Goal: Transaction & Acquisition: Purchase product/service

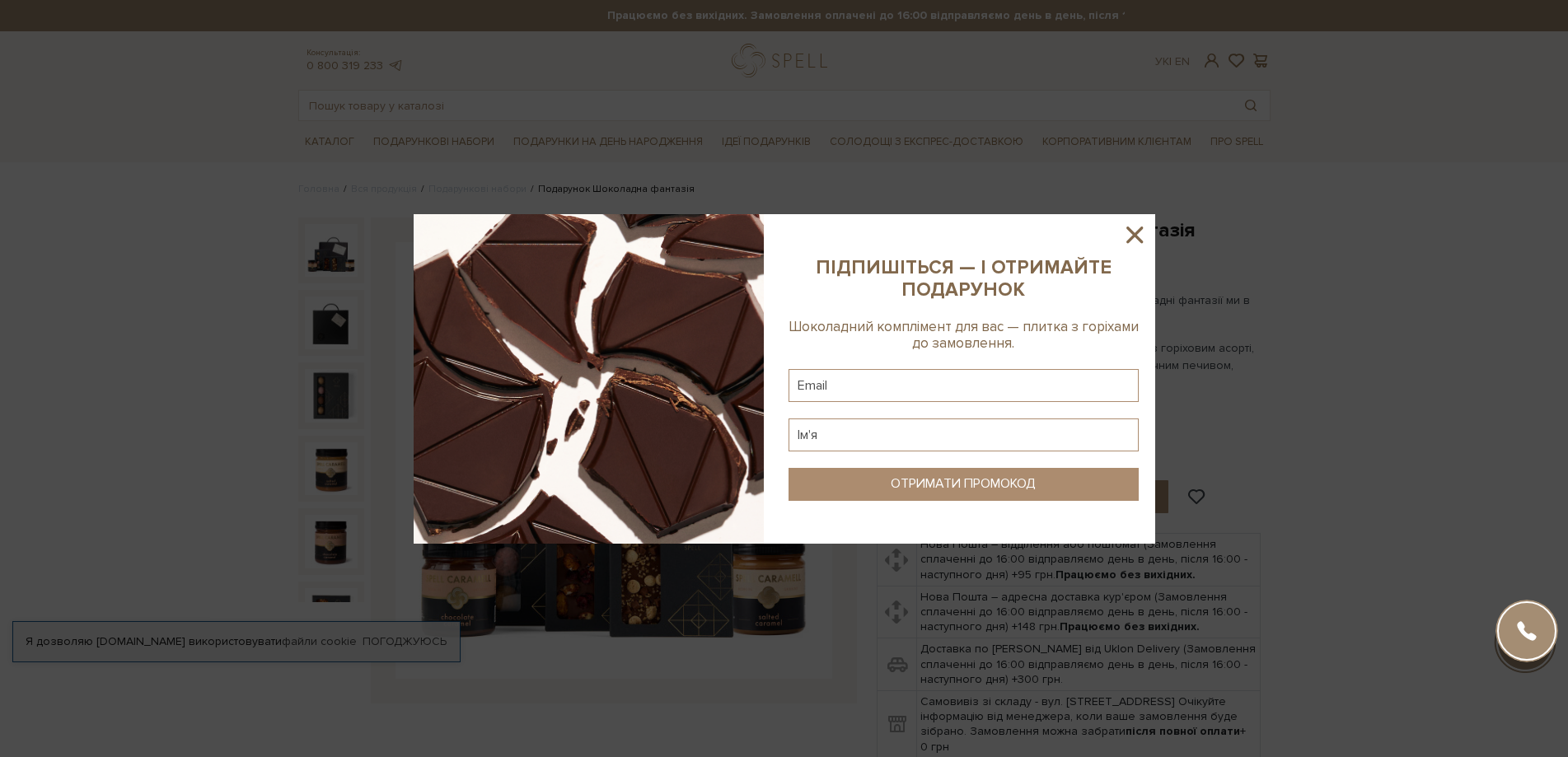
click at [1139, 232] on icon at bounding box center [1135, 235] width 16 height 16
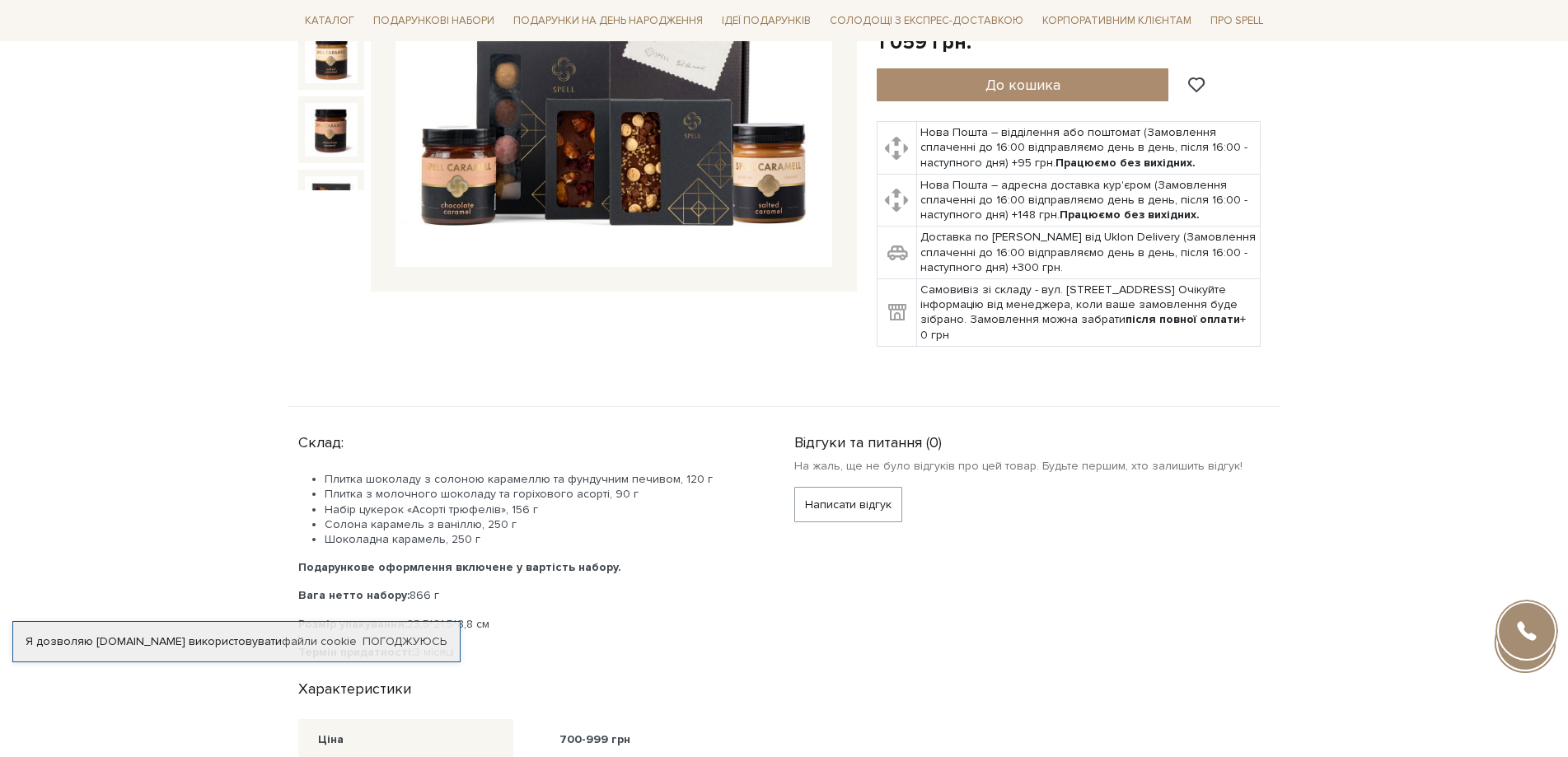
scroll to position [82, 0]
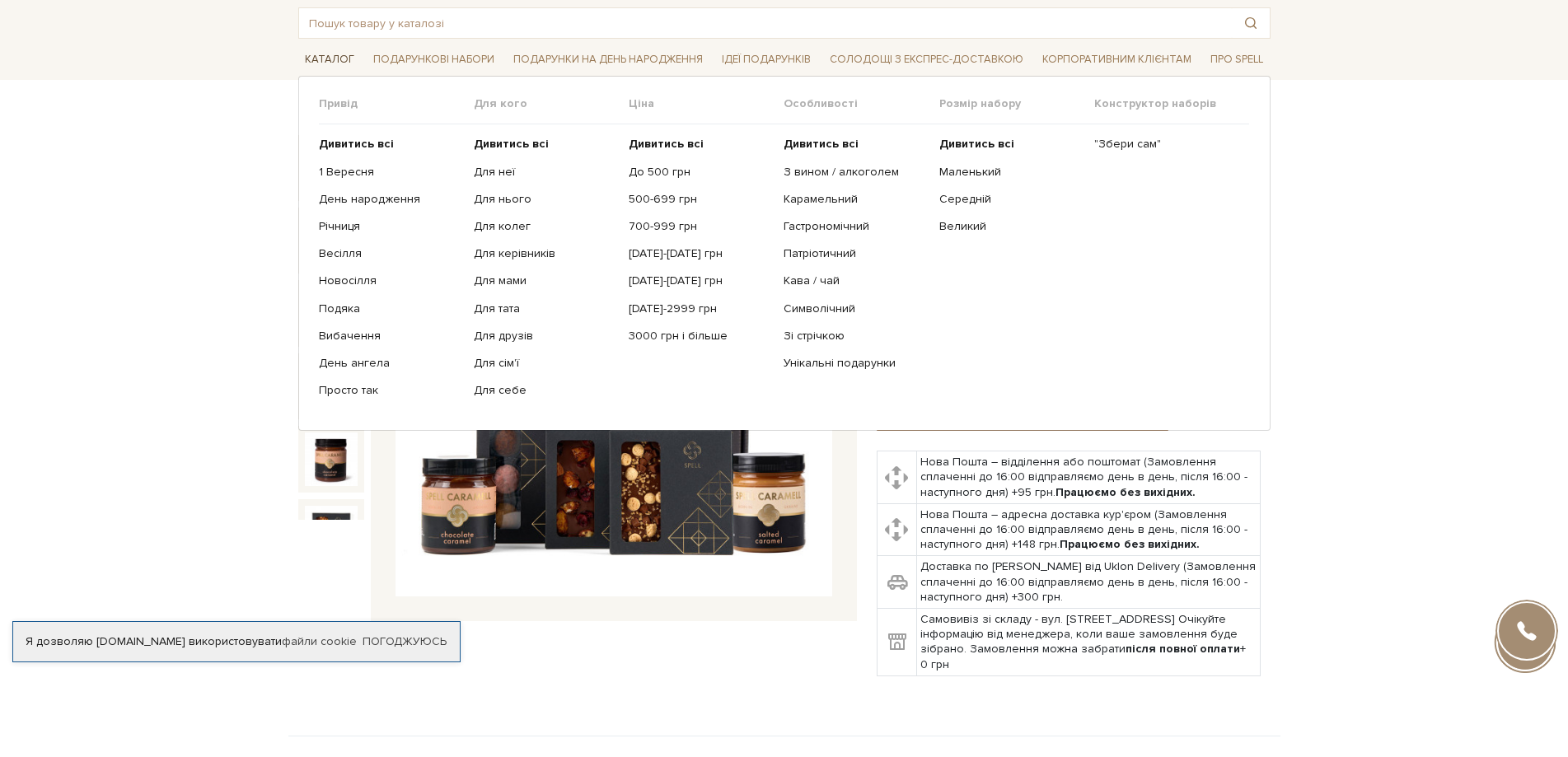
drag, startPoint x: 395, startPoint y: 56, endPoint x: 338, endPoint y: 59, distance: 57.1
drag, startPoint x: 338, startPoint y: 59, endPoint x: 451, endPoint y: 59, distance: 113.0
drag, startPoint x: 451, startPoint y: 59, endPoint x: 422, endPoint y: 63, distance: 29.3
drag, startPoint x: 422, startPoint y: 63, endPoint x: 351, endPoint y: 172, distance: 130.1
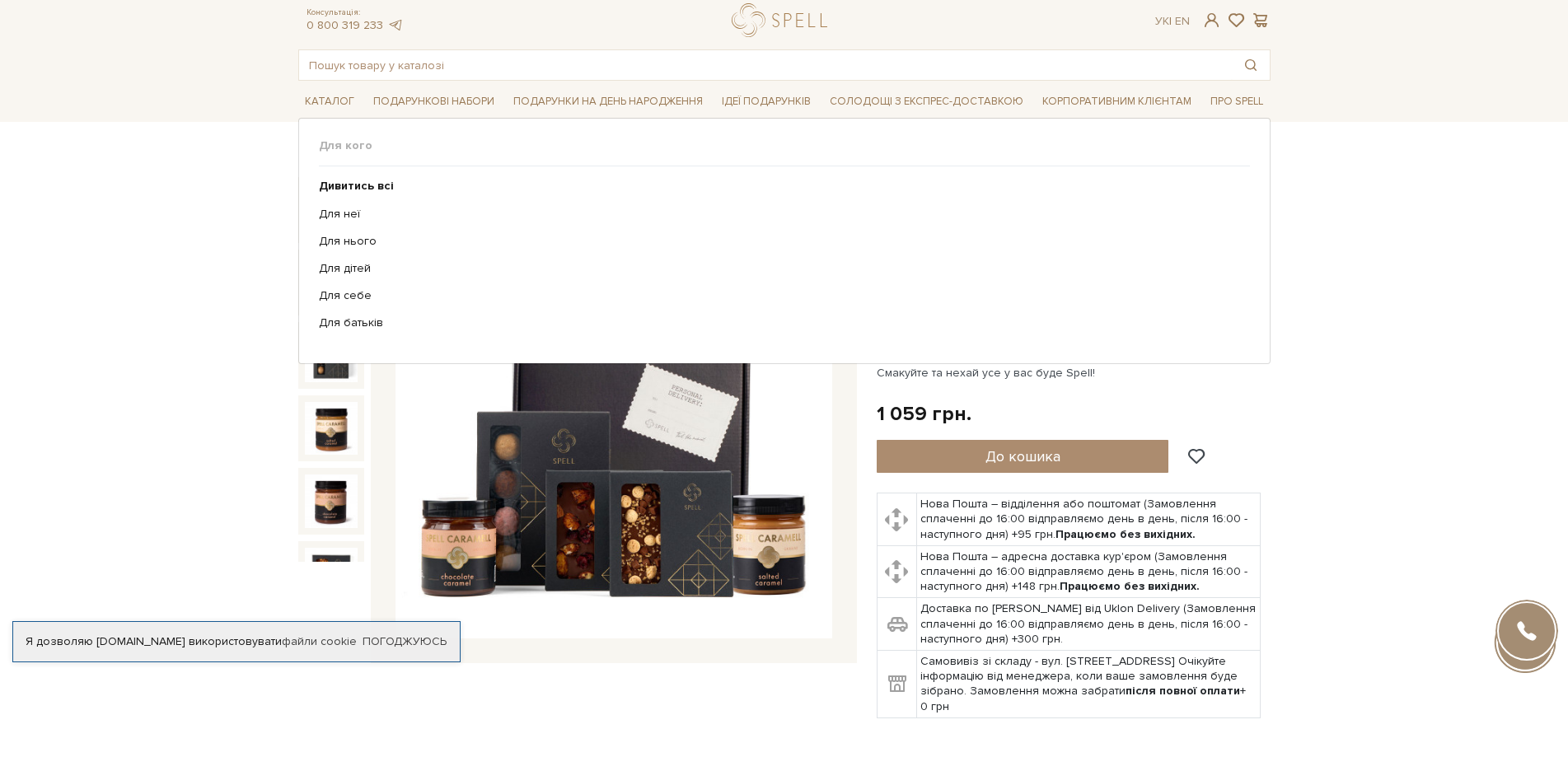
scroll to position [0, 0]
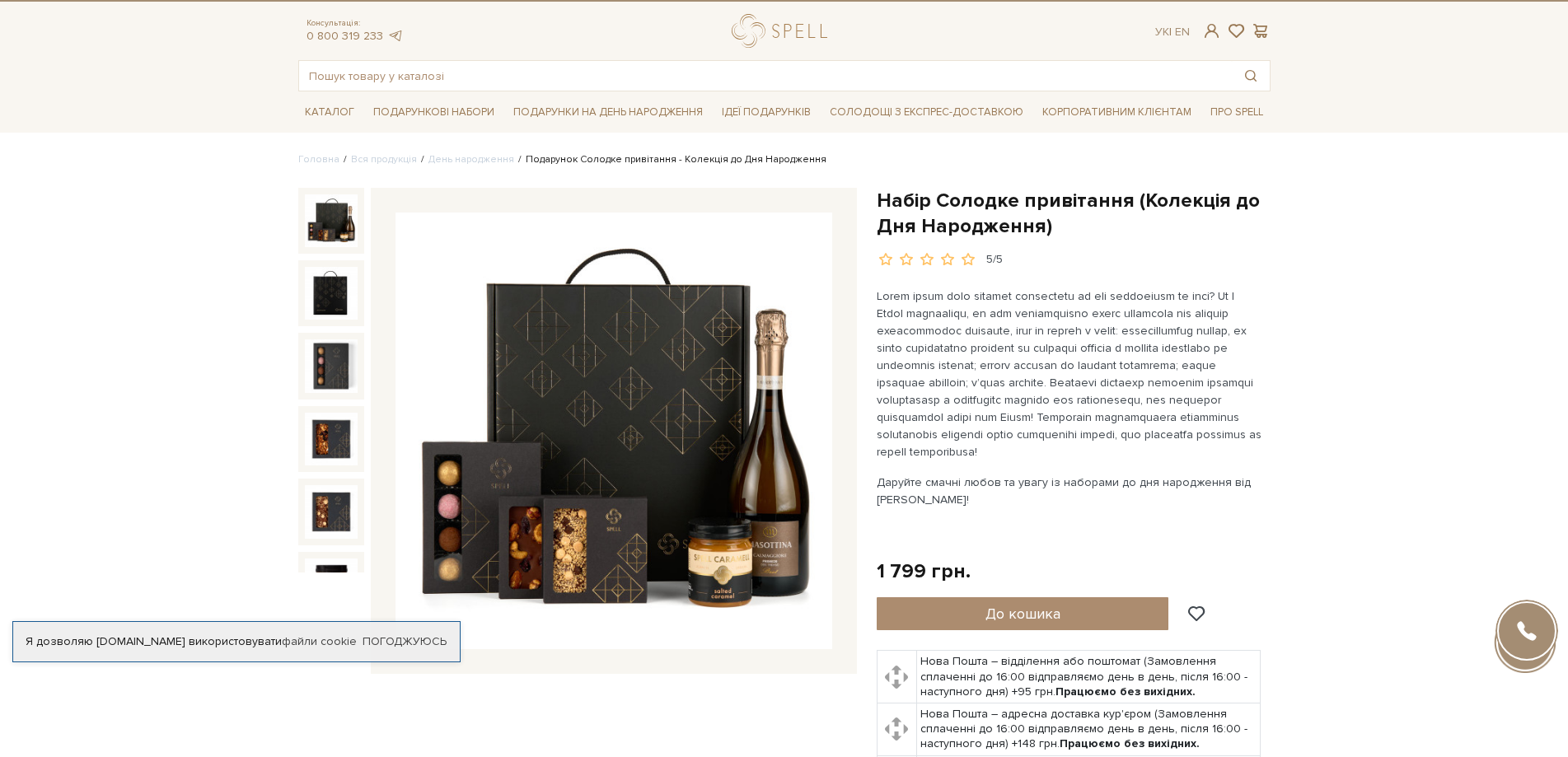
scroll to position [82, 0]
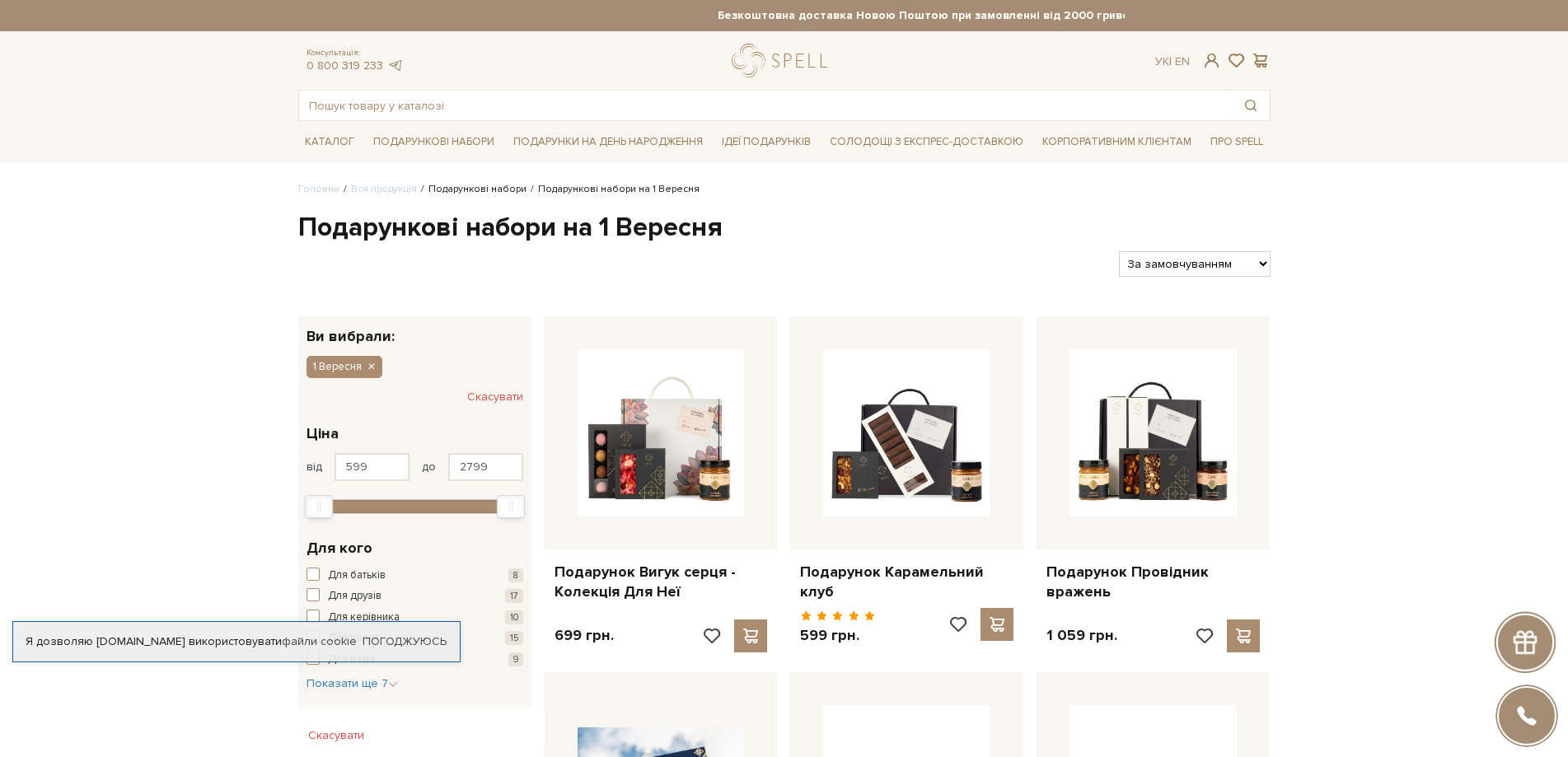
click at [484, 187] on link "Подарункові набори" at bounding box center [477, 189] width 98 height 12
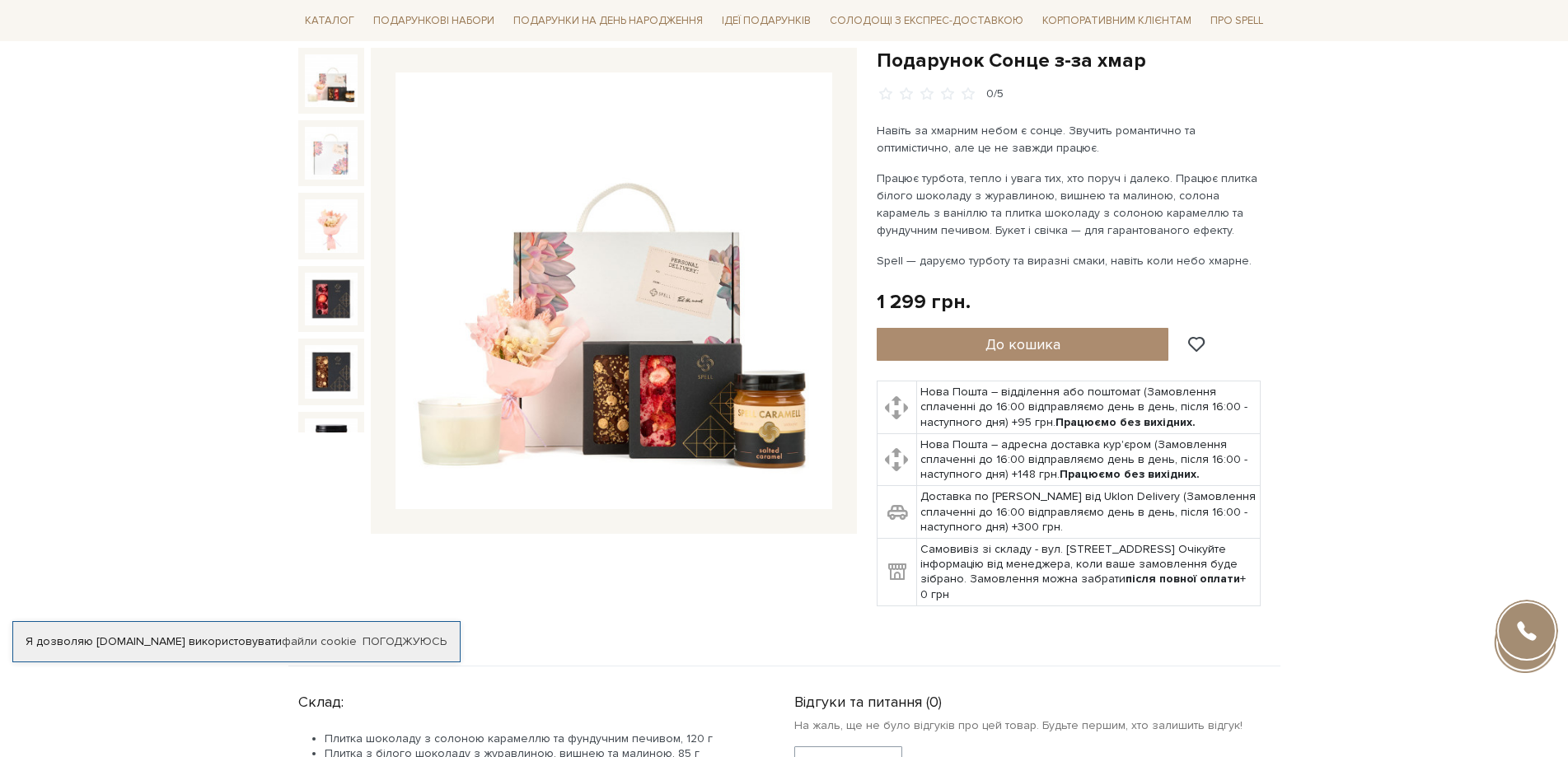
scroll to position [165, 0]
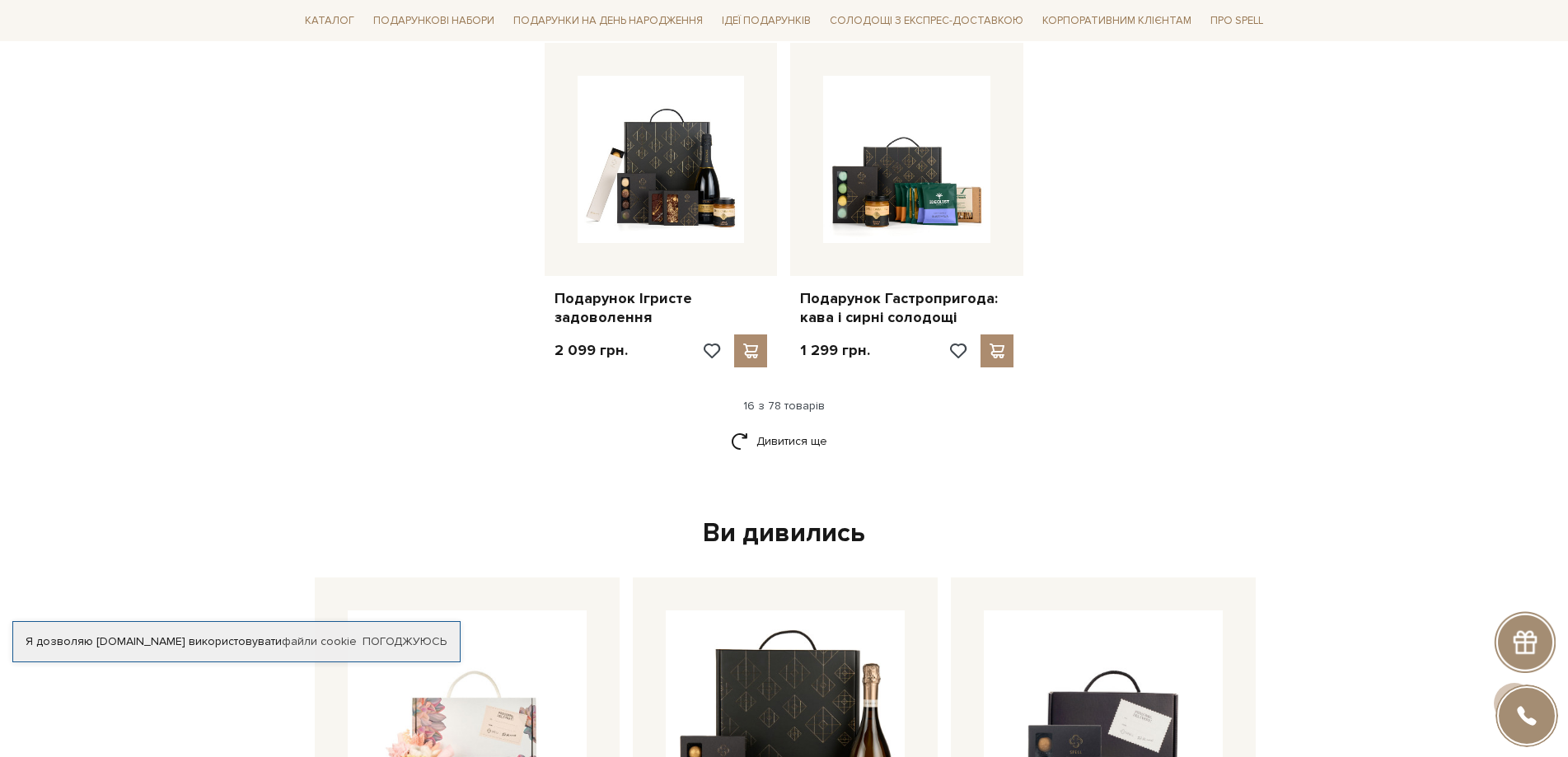
scroll to position [2060, 0]
click at [792, 438] on link "Дивитися ще" at bounding box center [784, 440] width 107 height 29
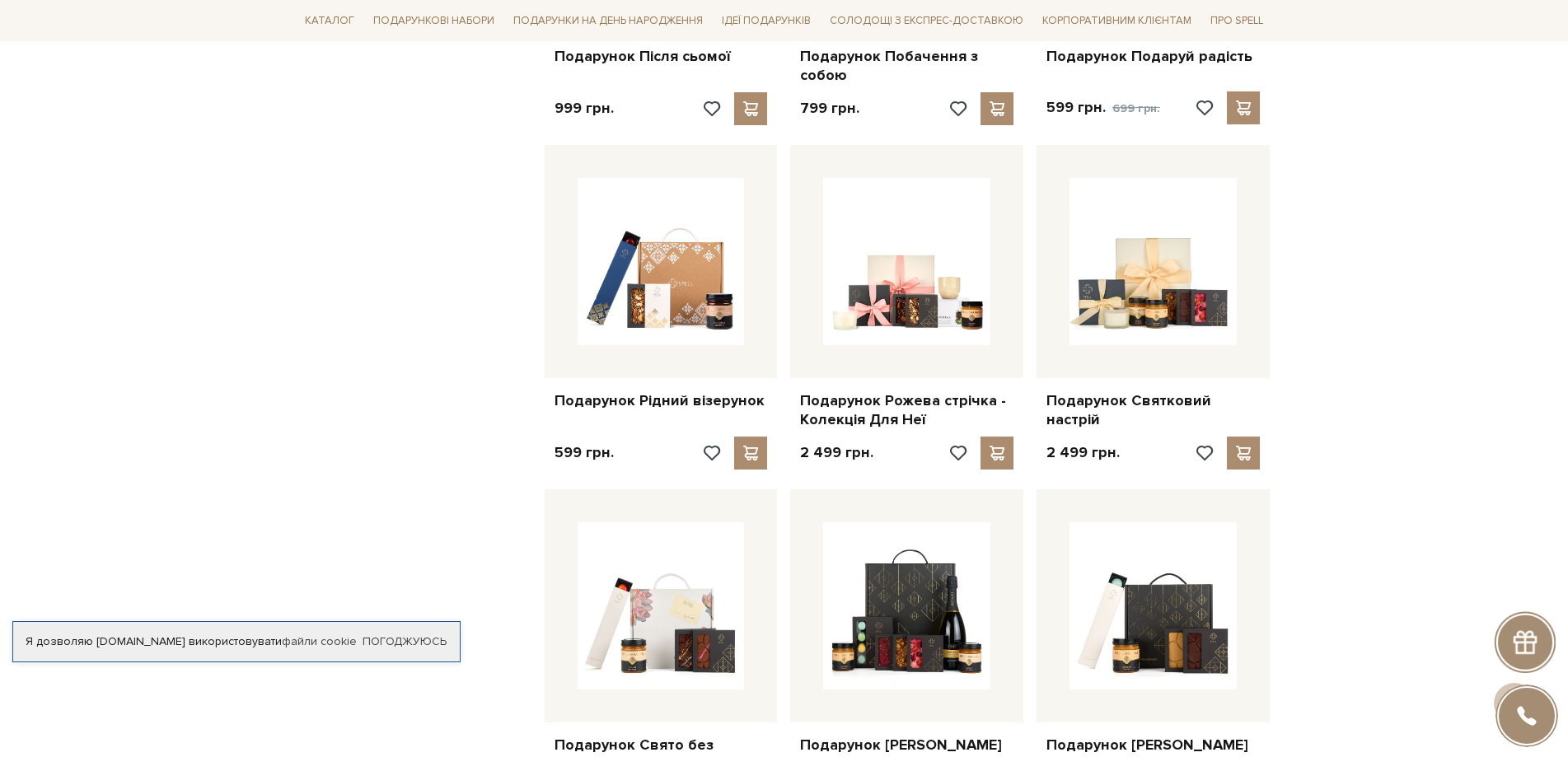
scroll to position [3625, 0]
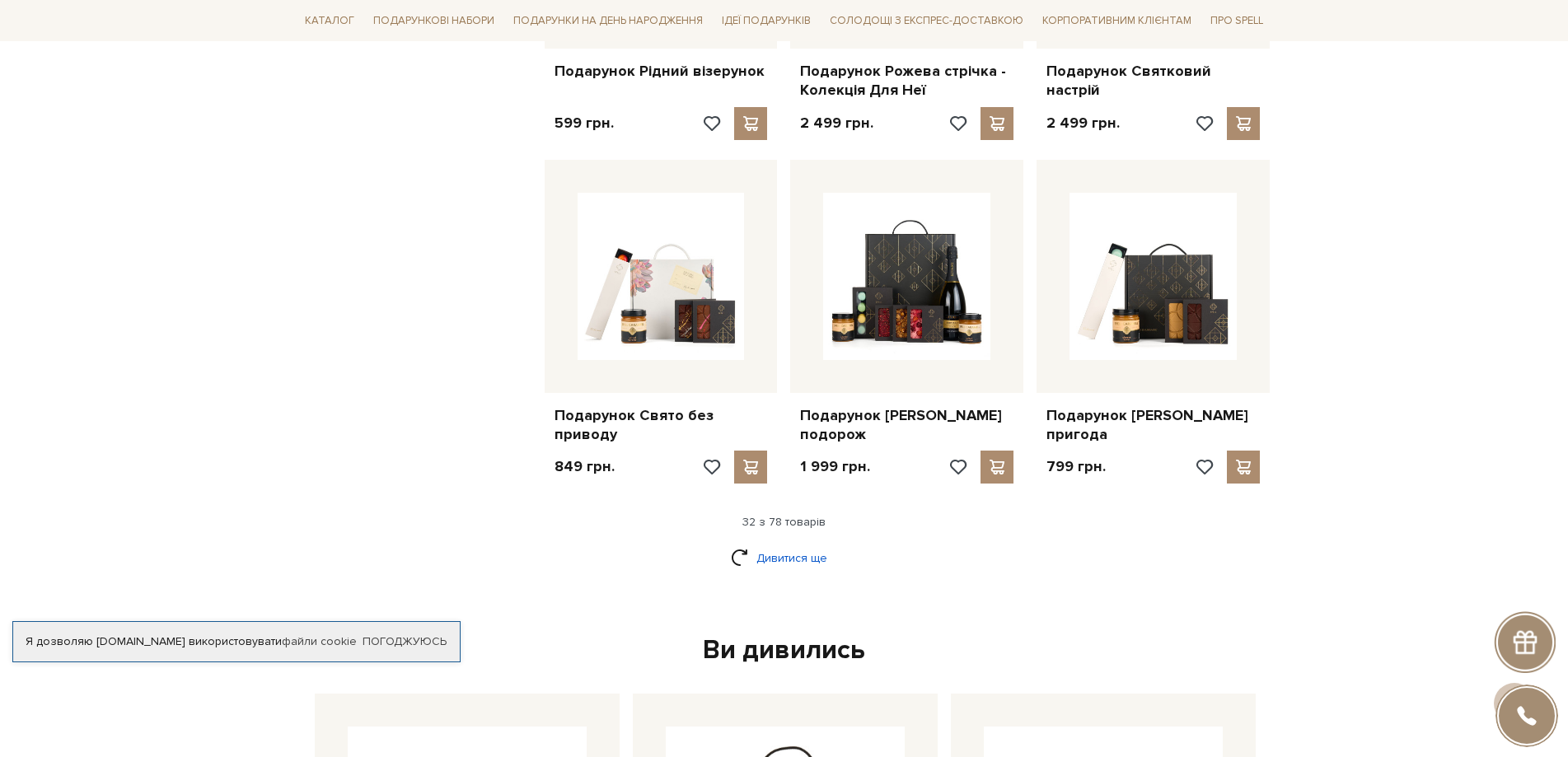
click at [796, 572] on link "Дивитися ще" at bounding box center [784, 558] width 107 height 29
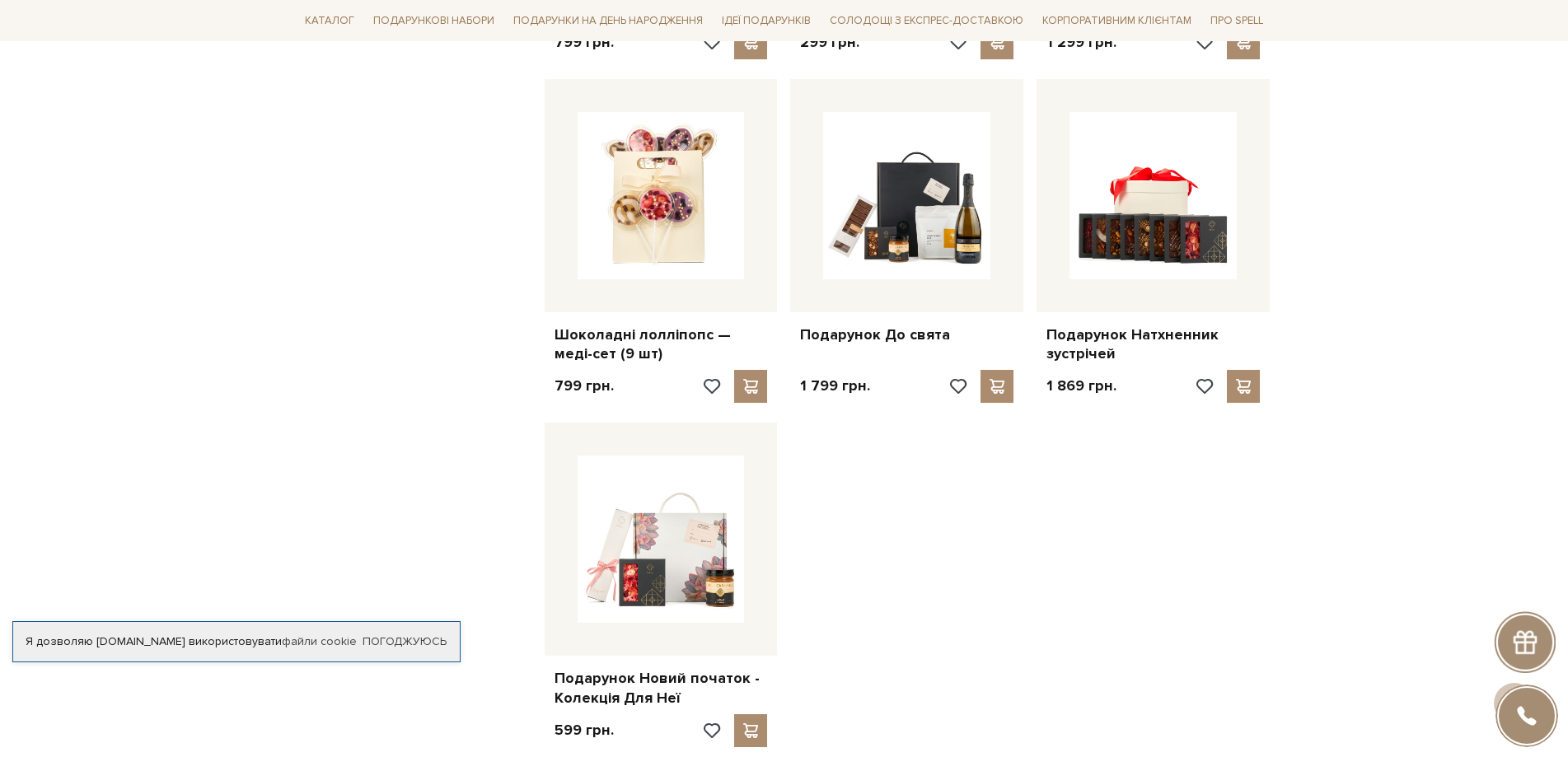
scroll to position [5601, 0]
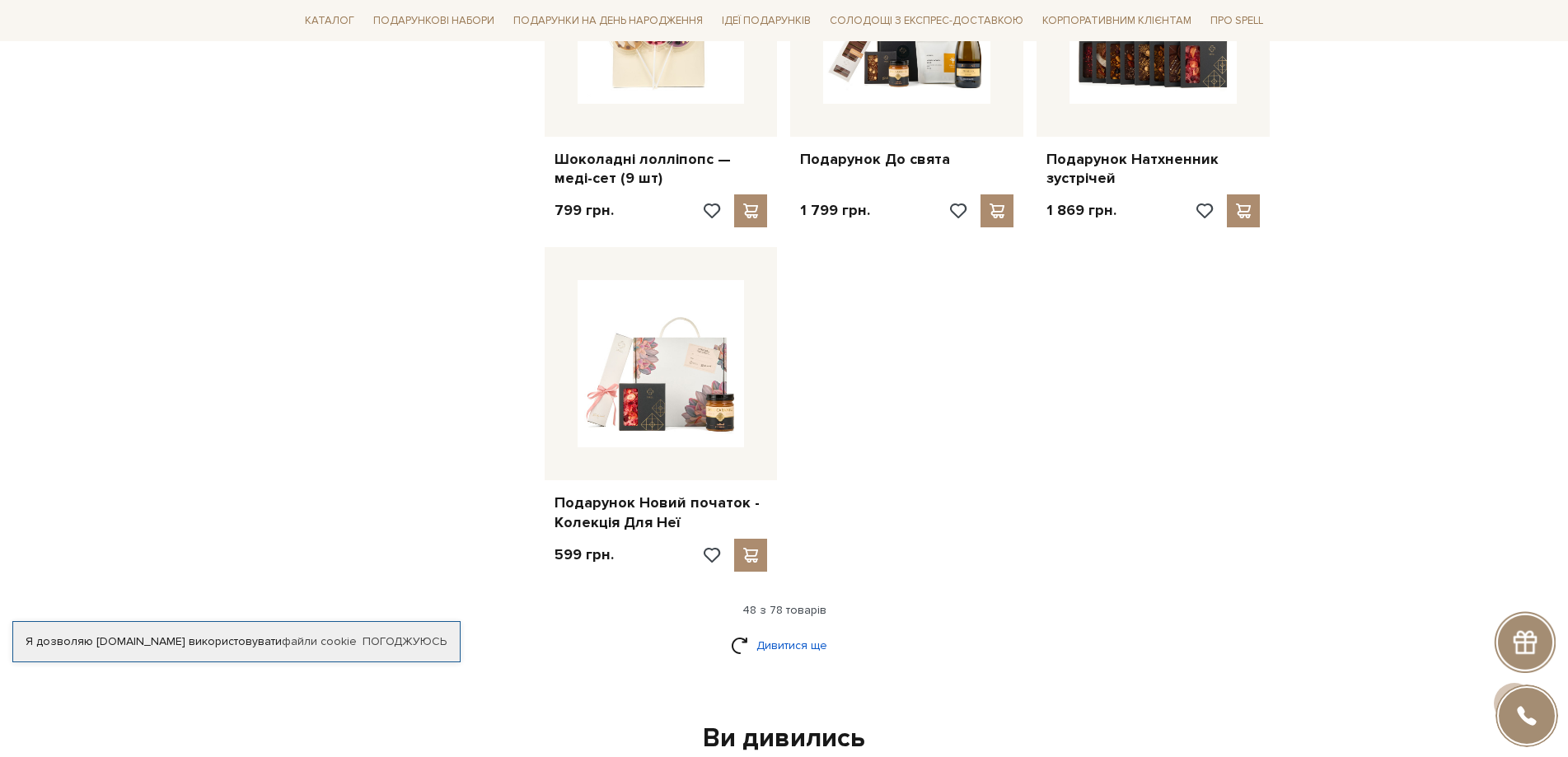
click at [772, 660] on link "Дивитися ще" at bounding box center [784, 646] width 107 height 29
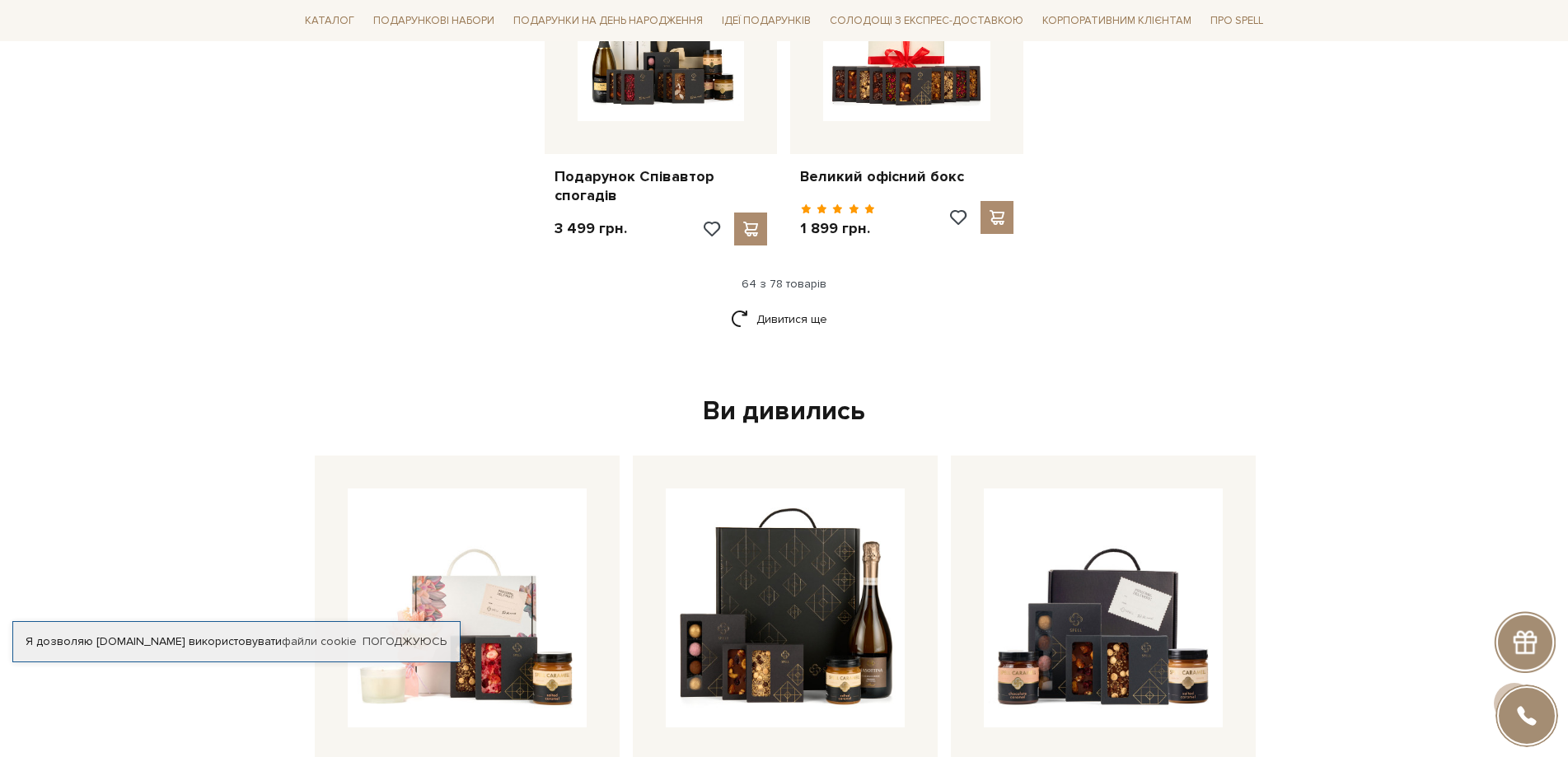
scroll to position [7661, 0]
click at [812, 324] on link "Дивитися ще" at bounding box center [784, 318] width 107 height 29
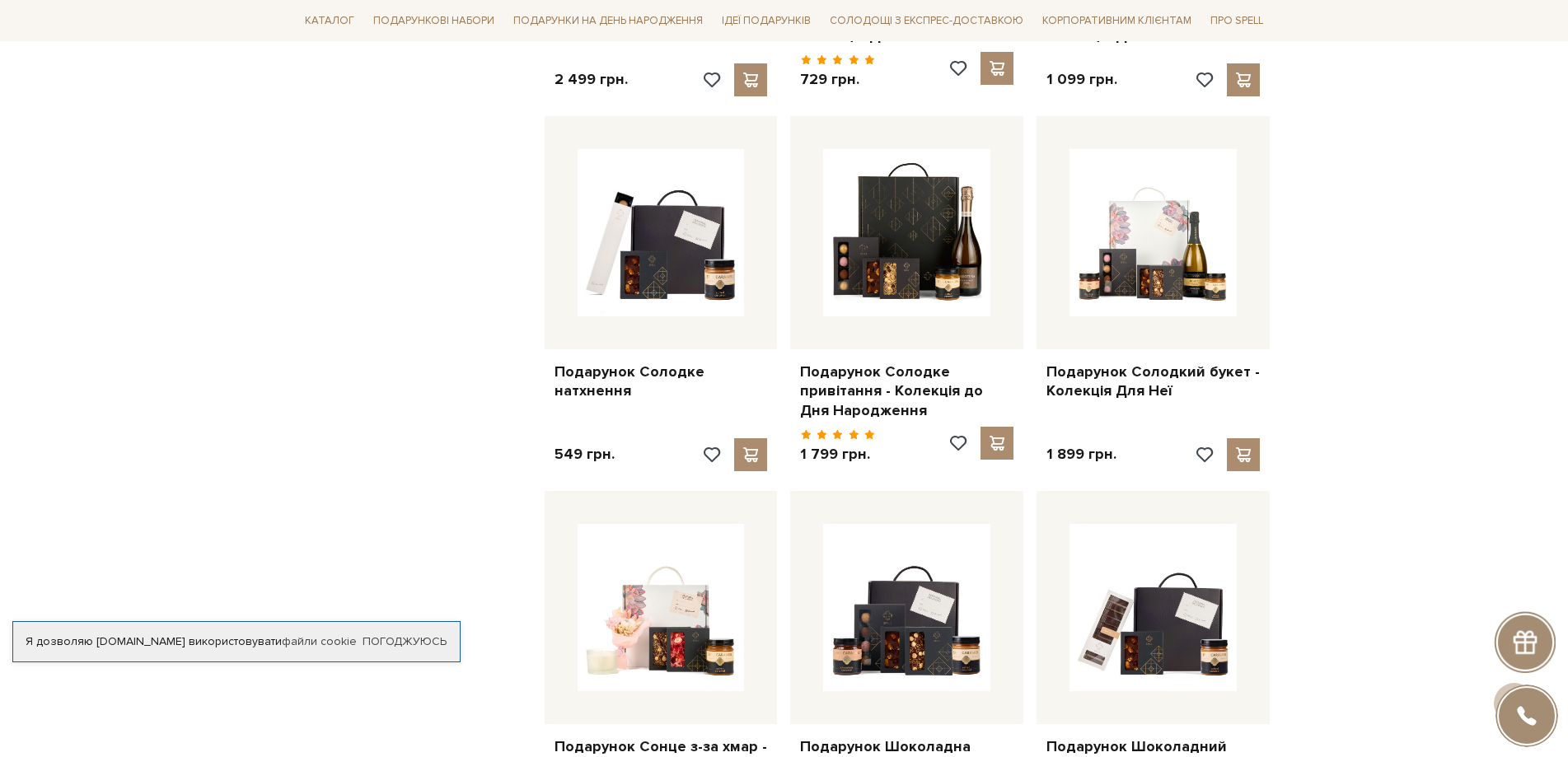
scroll to position [1565, 0]
